Goal: Information Seeking & Learning: Learn about a topic

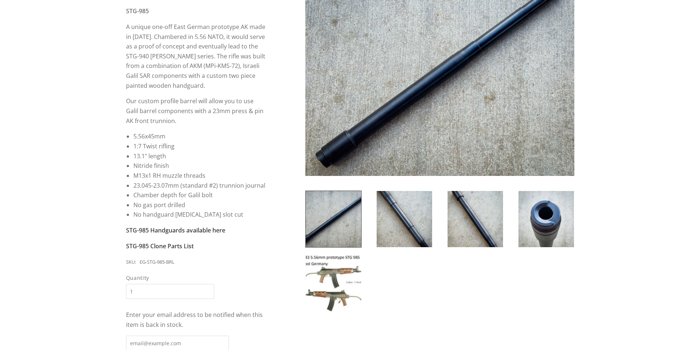
scroll to position [147, 0]
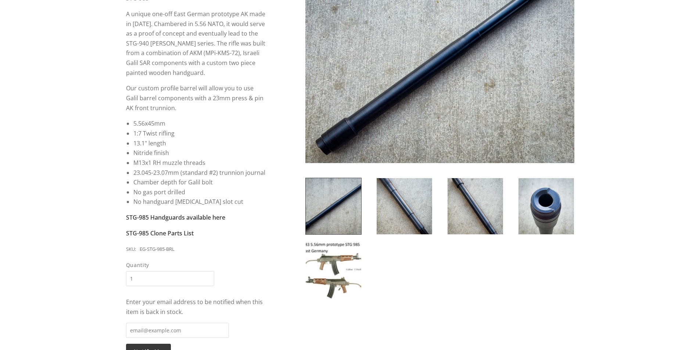
click at [337, 273] on img at bounding box center [333, 271] width 55 height 56
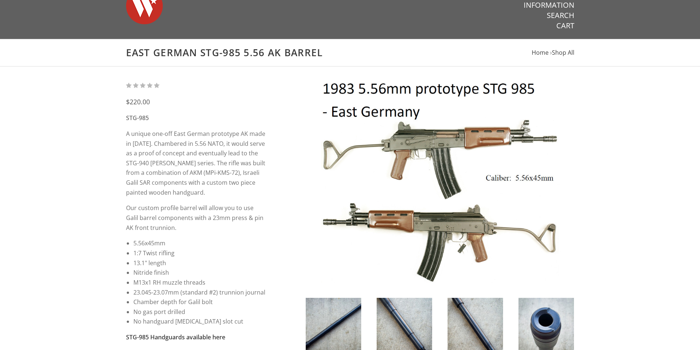
scroll to position [0, 0]
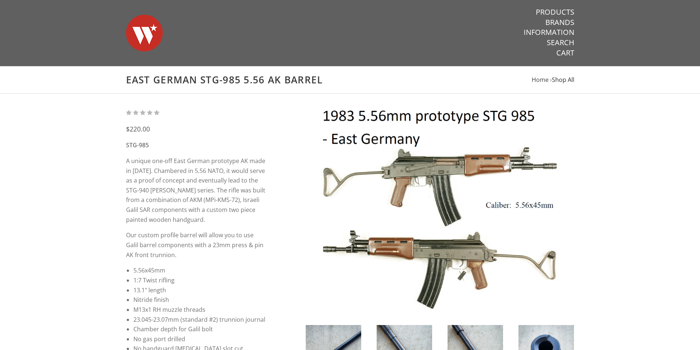
click at [566, 81] on span "Shop All" at bounding box center [563, 80] width 22 height 8
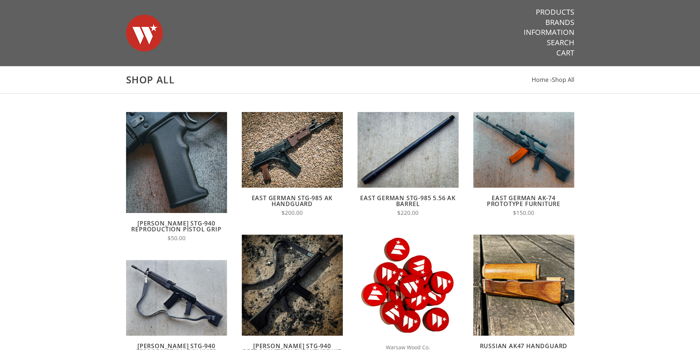
click at [306, 198] on link "East German STG-985 AK Handguard" at bounding box center [292, 201] width 81 height 14
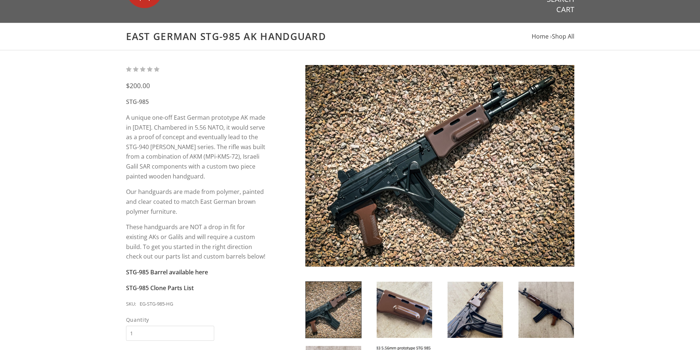
scroll to position [37, 0]
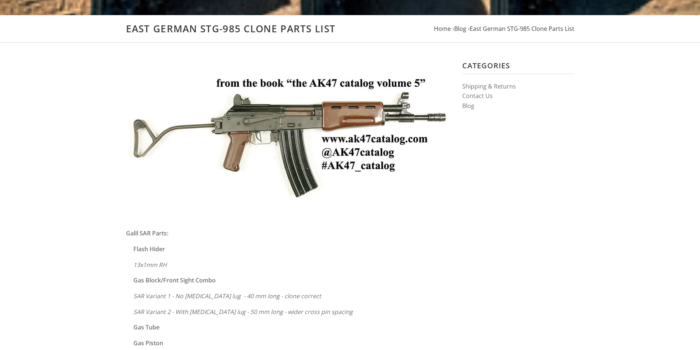
scroll to position [184, 0]
drag, startPoint x: 622, startPoint y: 86, endPoint x: 620, endPoint y: 73, distance: 13.4
